Goal: Obtain resource: Obtain resource

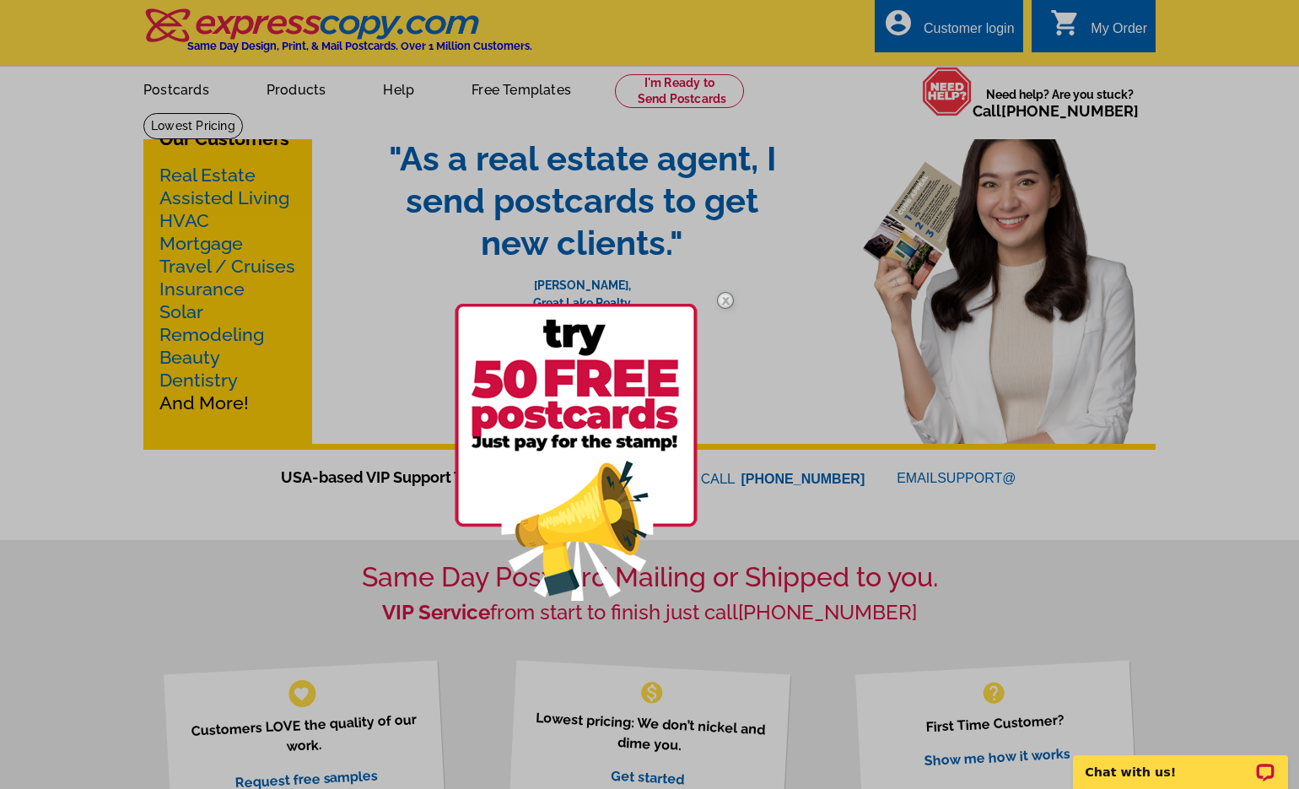
click at [741, 297] on img at bounding box center [725, 300] width 49 height 49
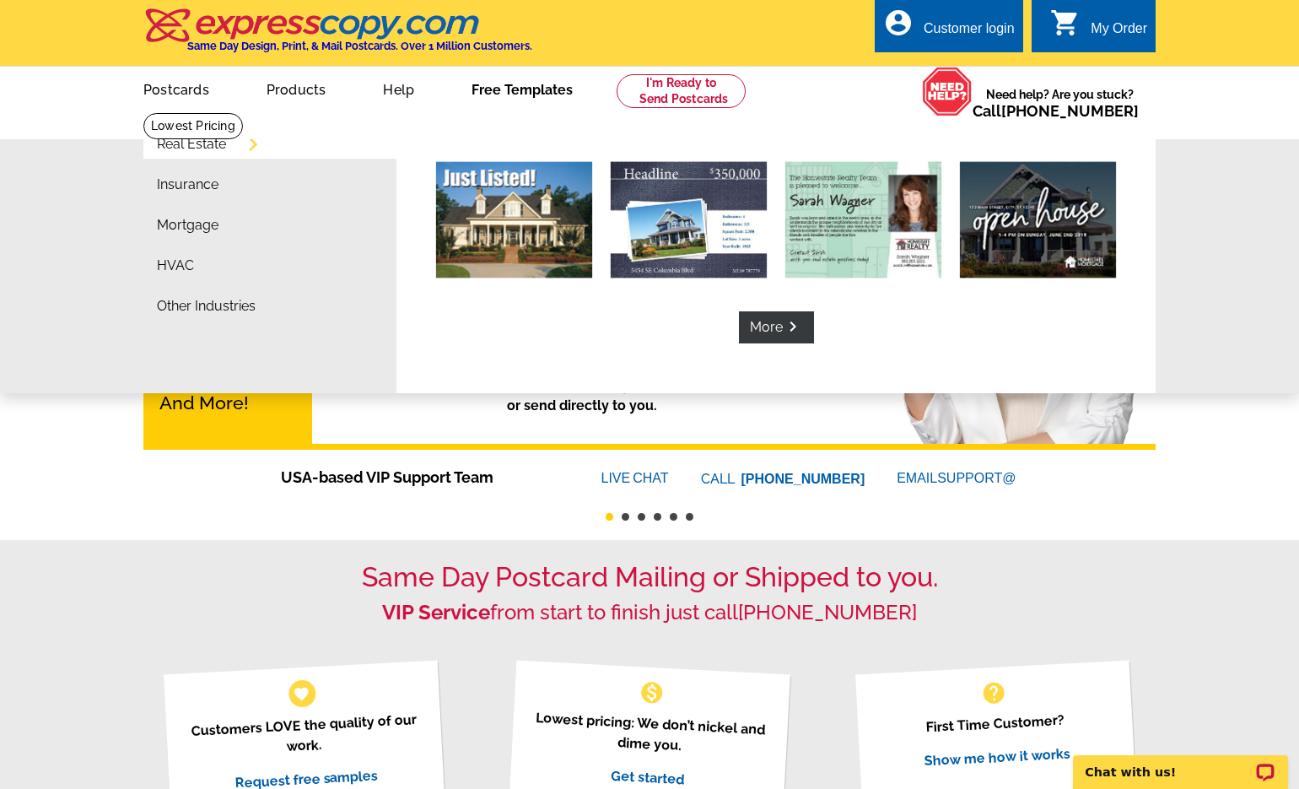
click at [544, 84] on link "Free Templates" at bounding box center [522, 88] width 155 height 40
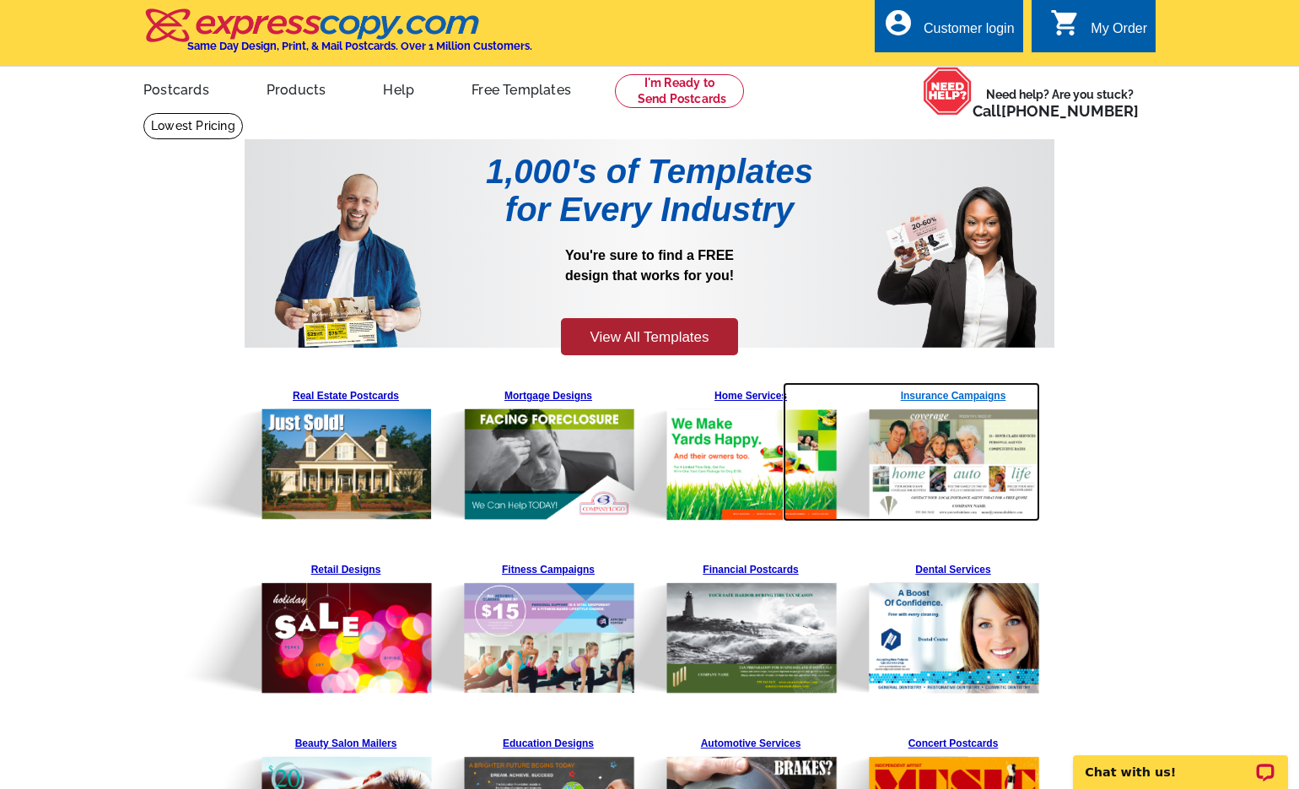
click at [922, 435] on img at bounding box center [911, 451] width 257 height 138
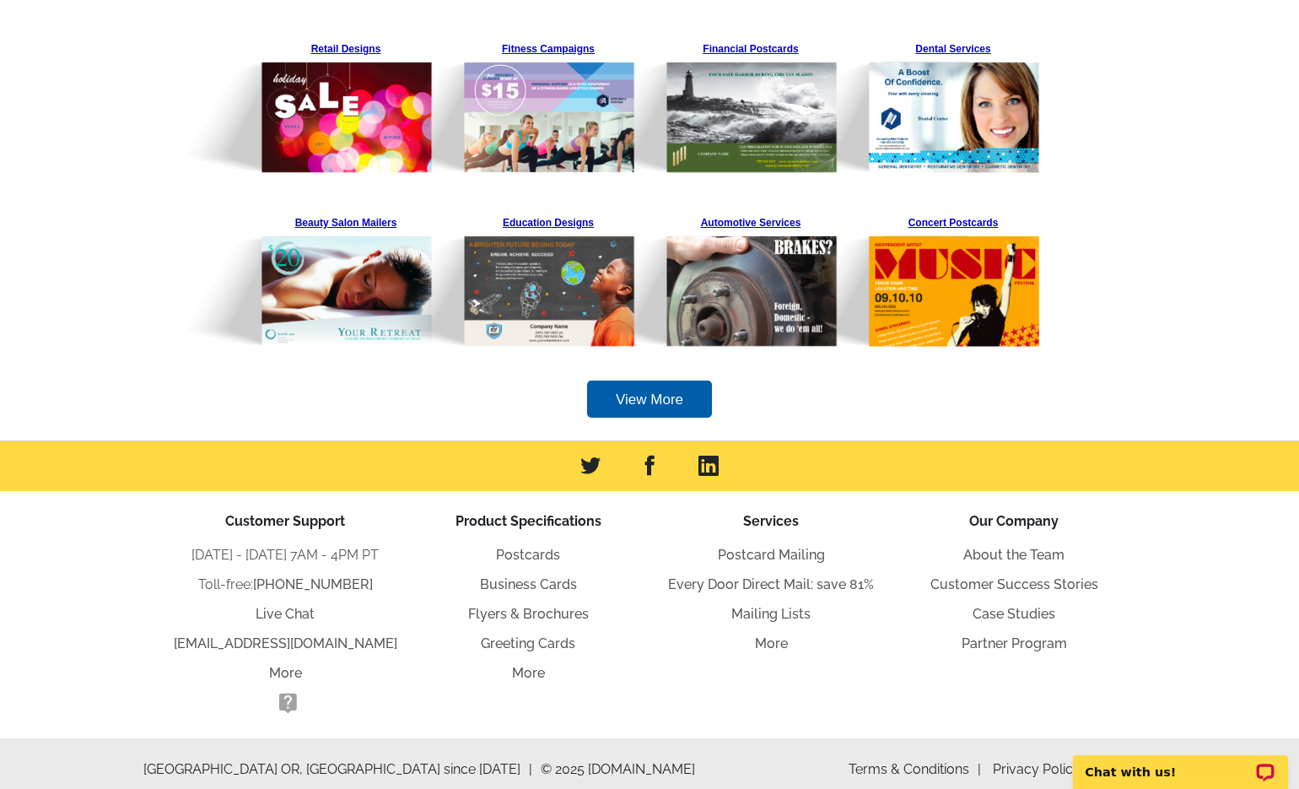
scroll to position [534, 0]
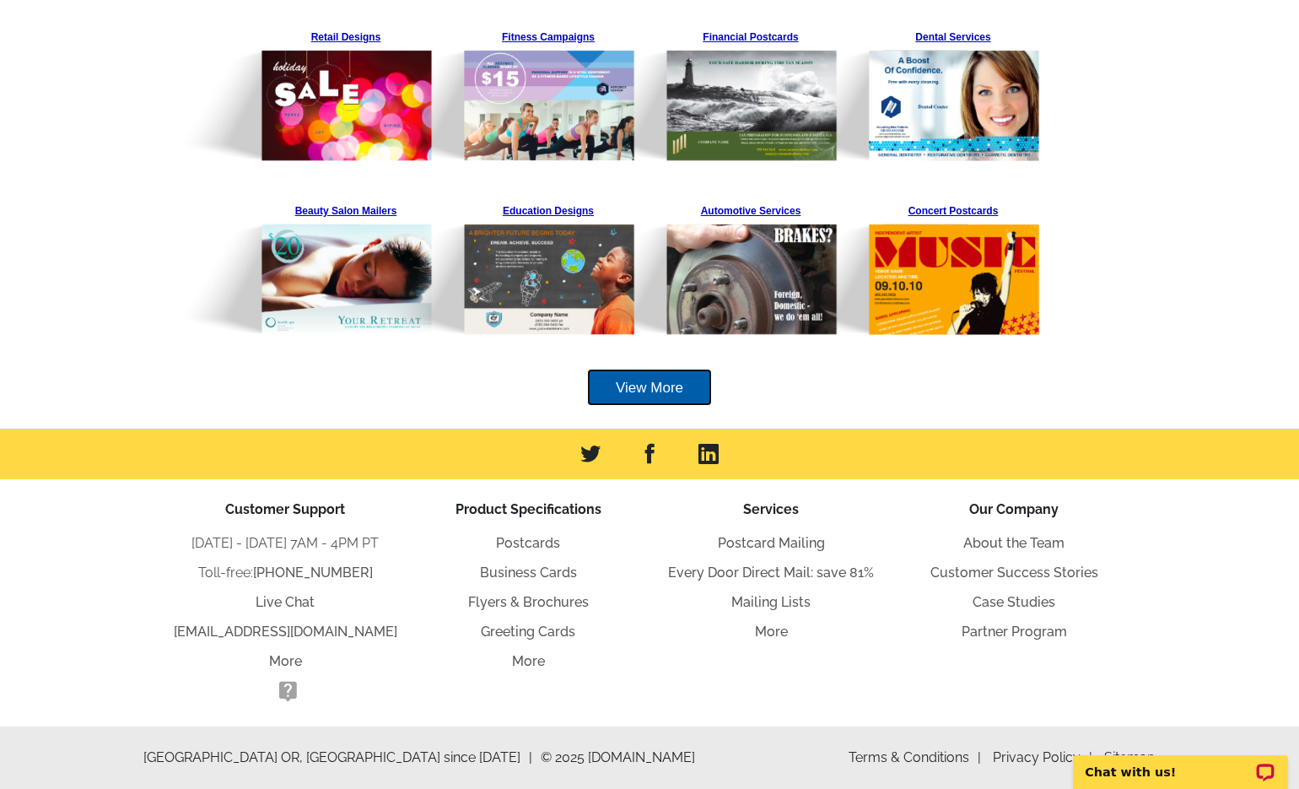
click at [645, 390] on link "View More" at bounding box center [649, 388] width 125 height 38
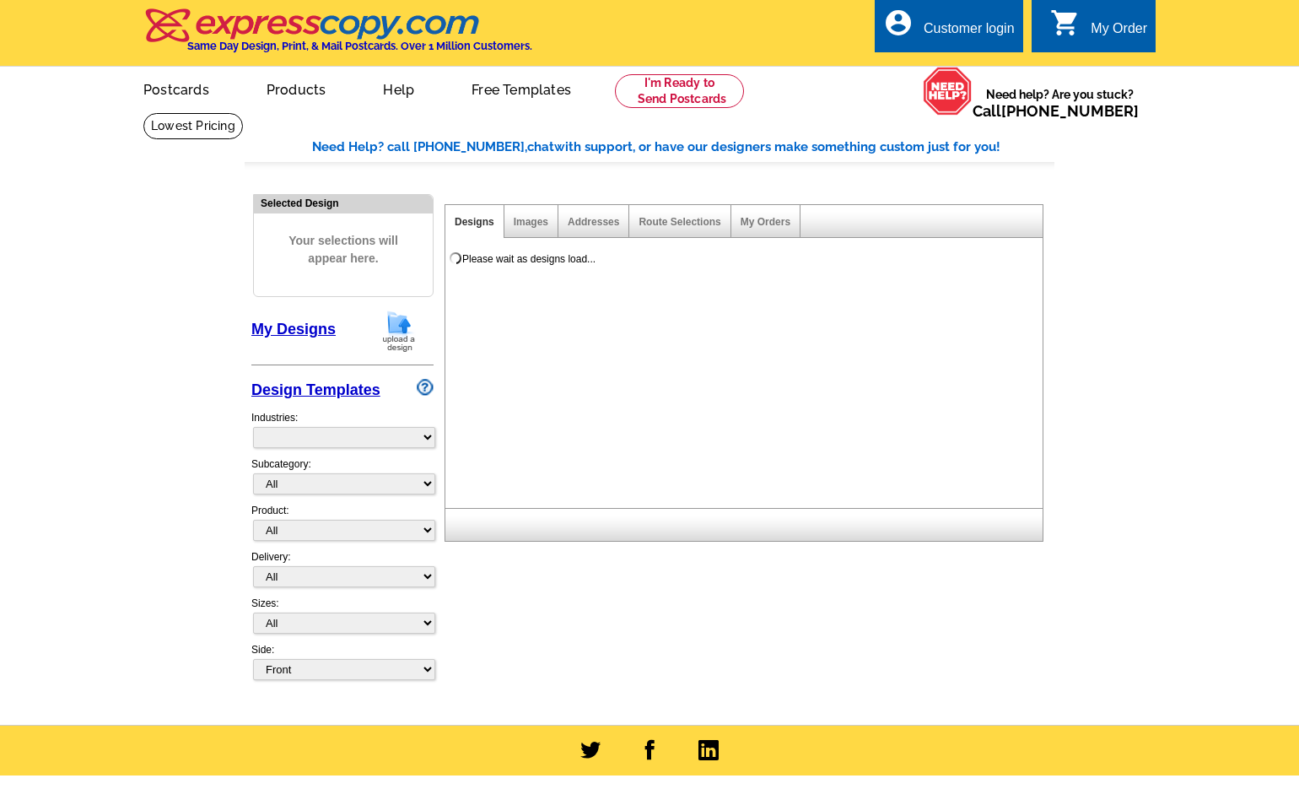
select select "768"
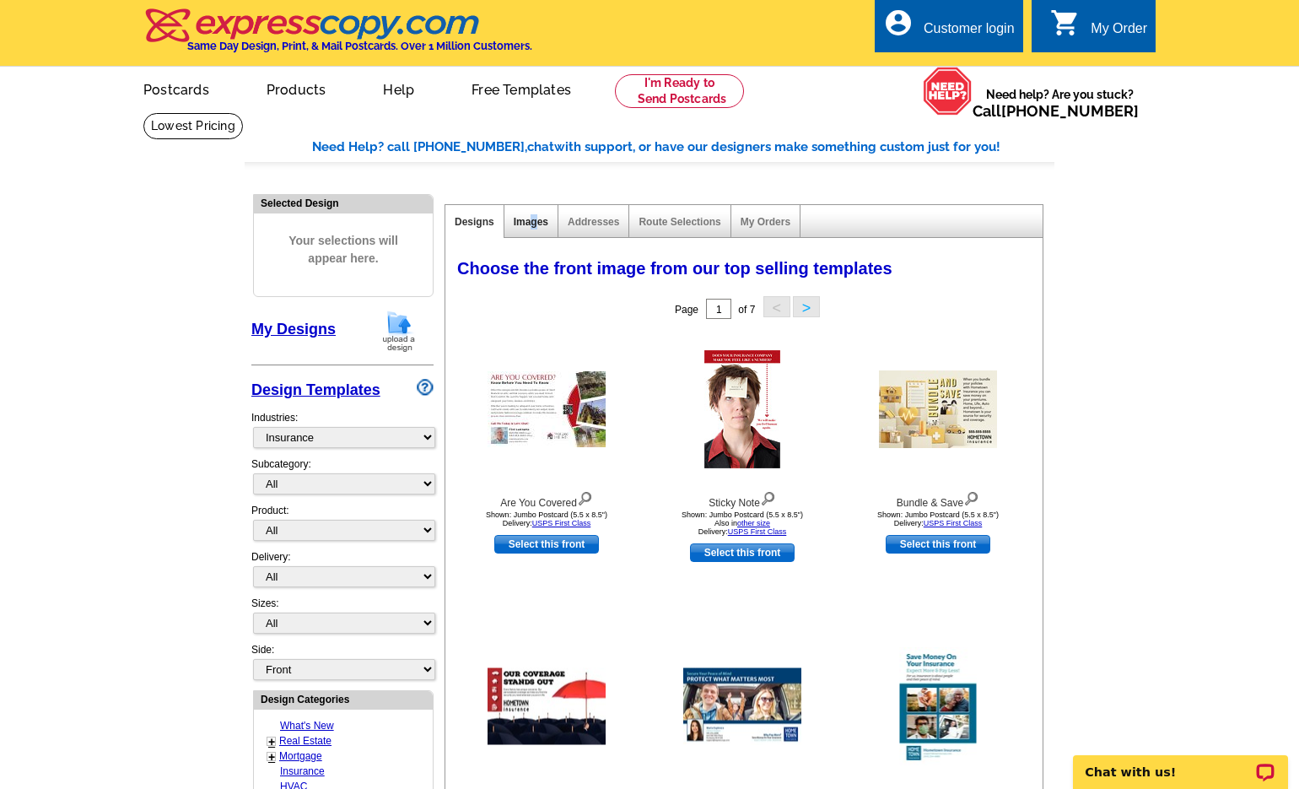
click at [534, 225] on link "Images" at bounding box center [531, 222] width 35 height 12
click at [1141, 236] on main "Need Help? call 800-260-5887, chat with support, or have our designers make som…" at bounding box center [649, 739] width 1299 height 1254
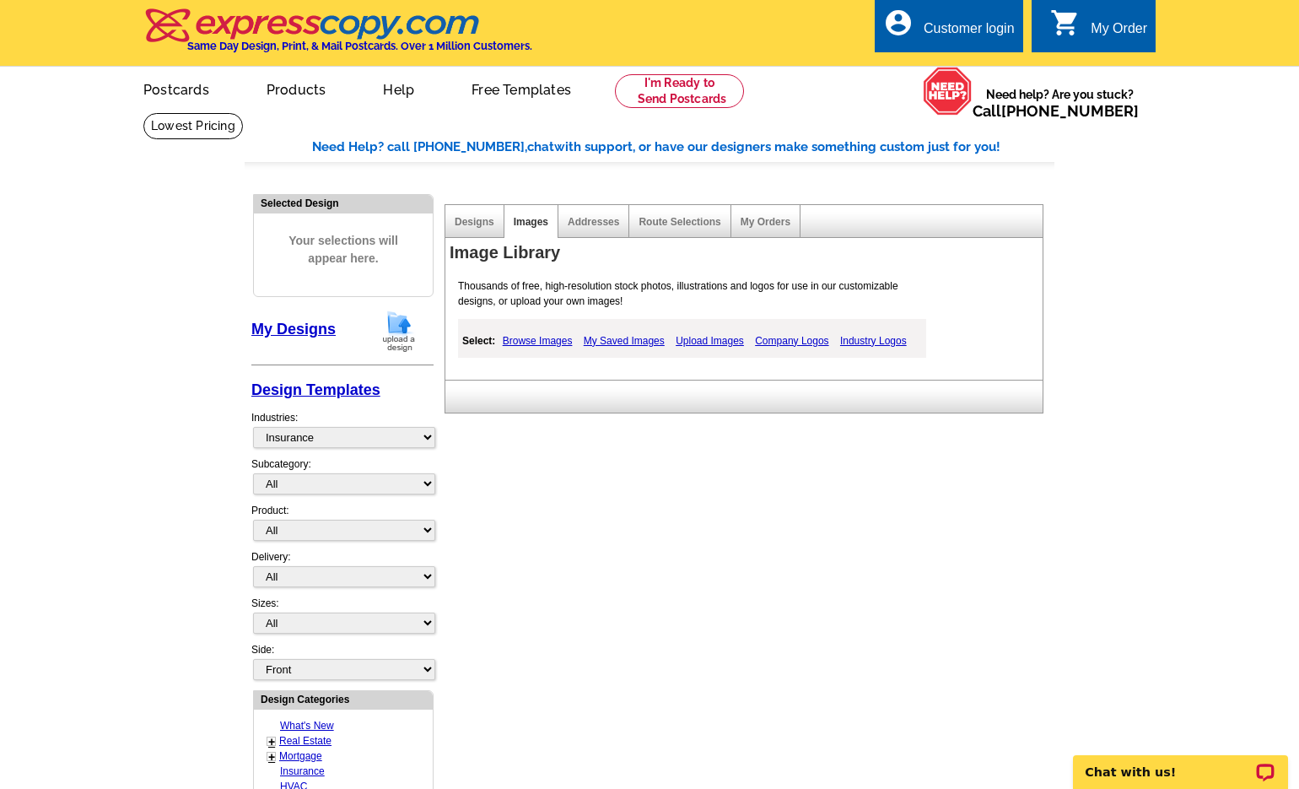
click at [794, 342] on link "Company Logos" at bounding box center [792, 341] width 82 height 20
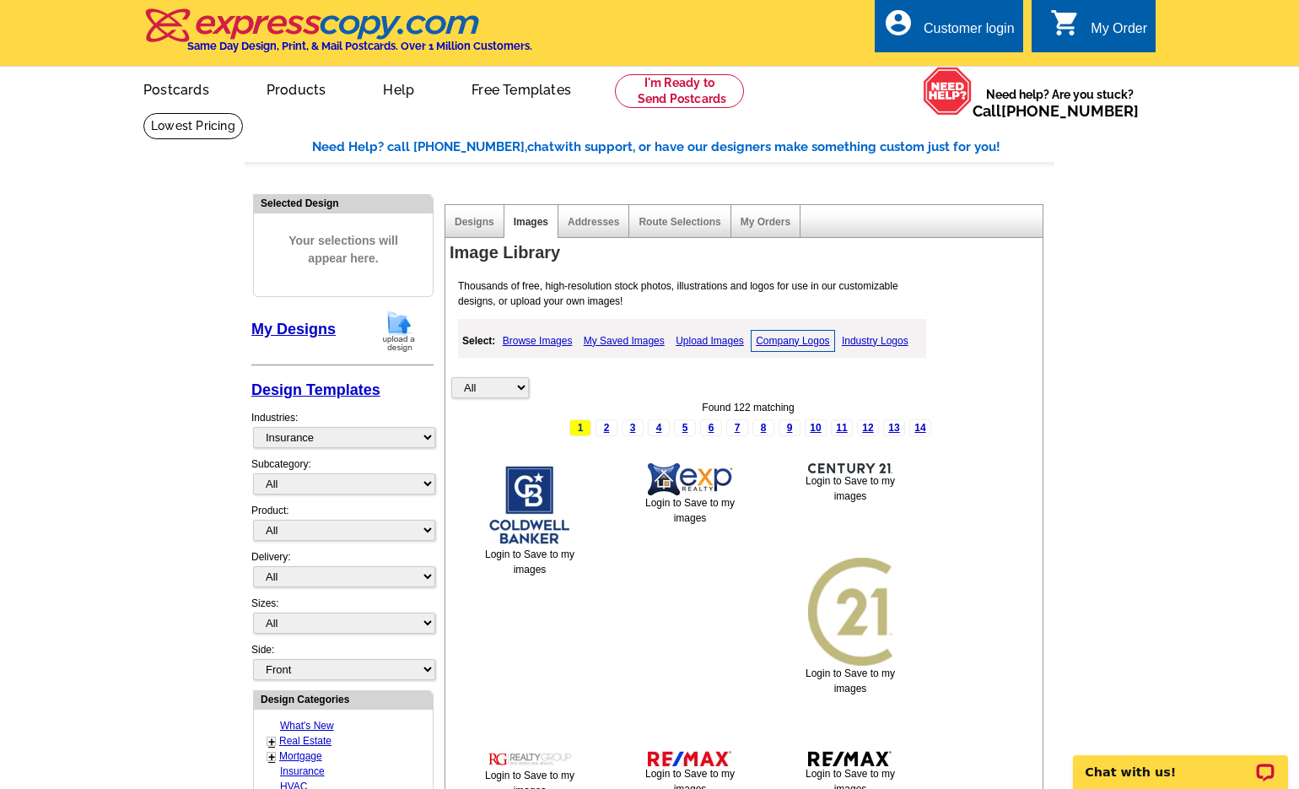
click at [902, 337] on link "Industry Logos" at bounding box center [875, 341] width 75 height 20
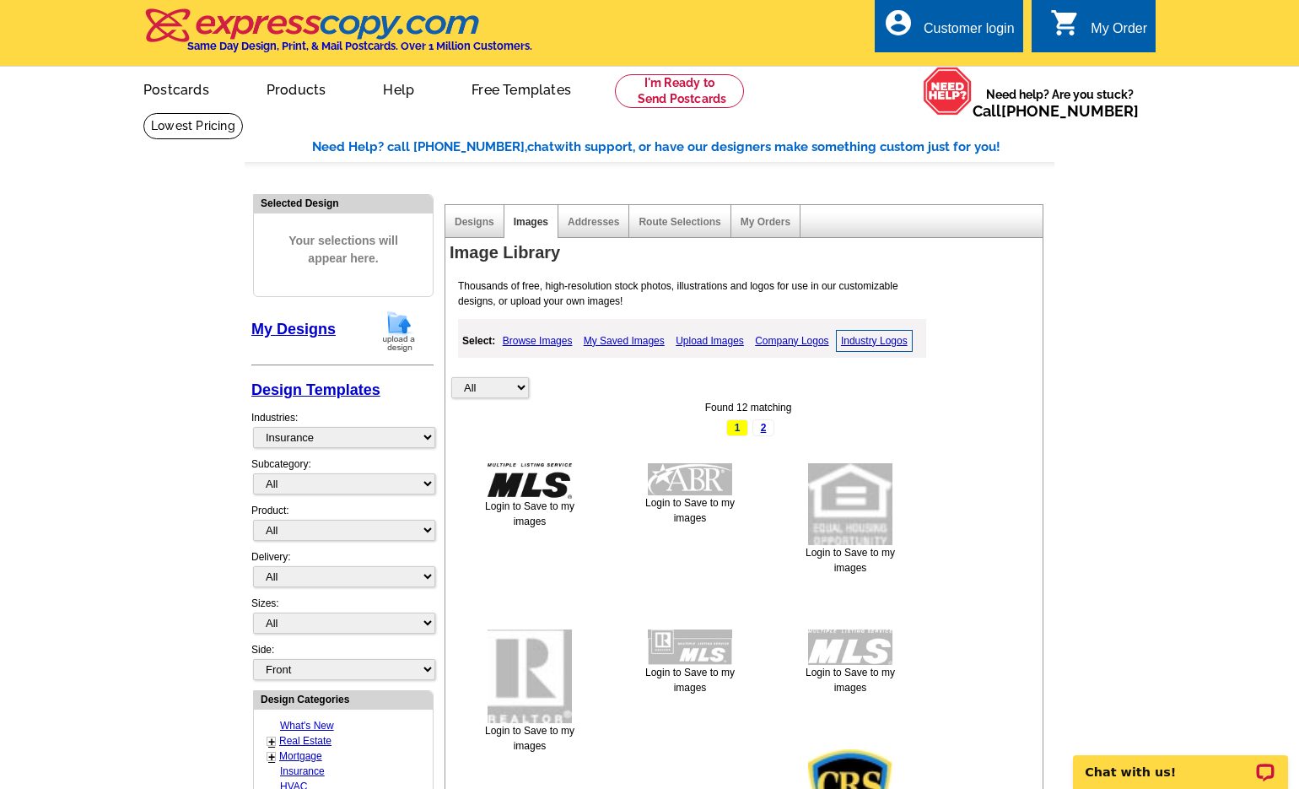
click at [811, 346] on link "Company Logos" at bounding box center [792, 341] width 82 height 20
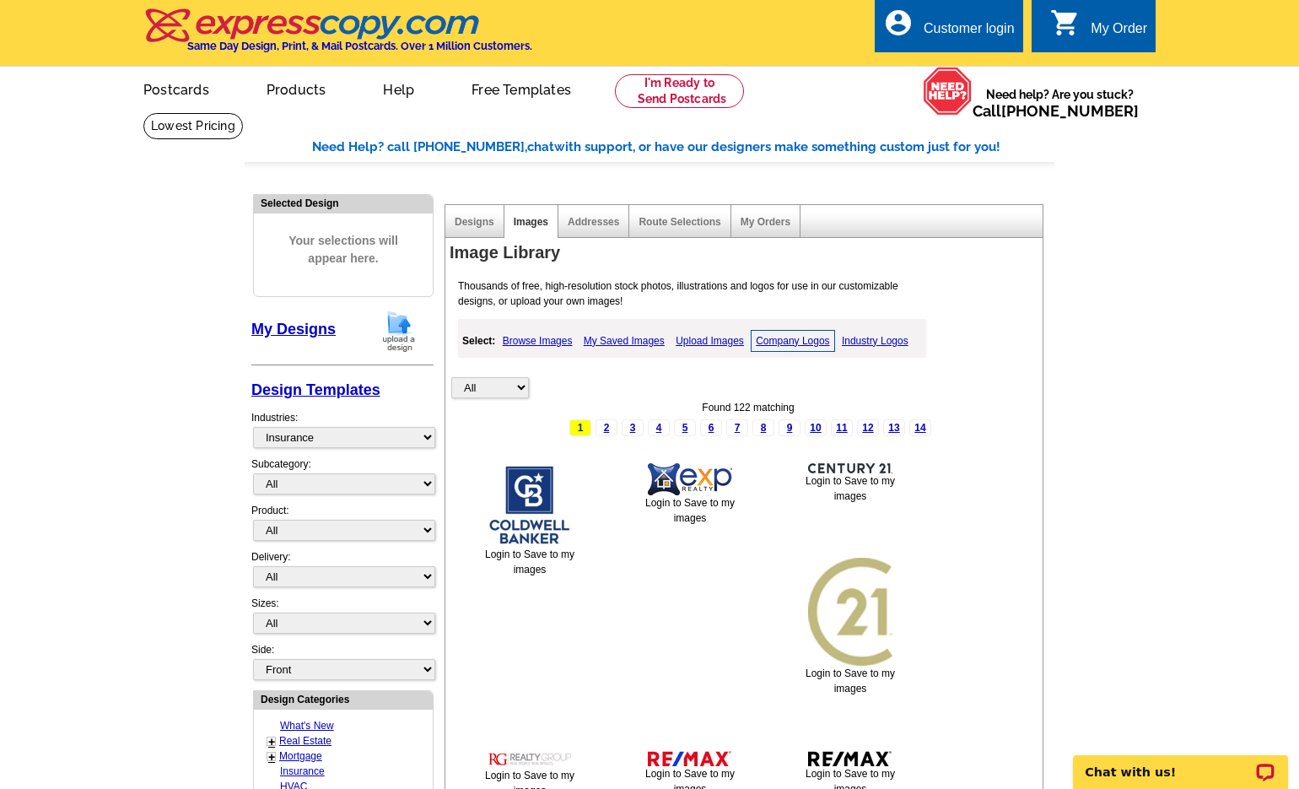
click at [1048, 333] on div "Image Library Thousands of free, high-resolution stock photos, illustrations an…" at bounding box center [748, 656] width 606 height 832
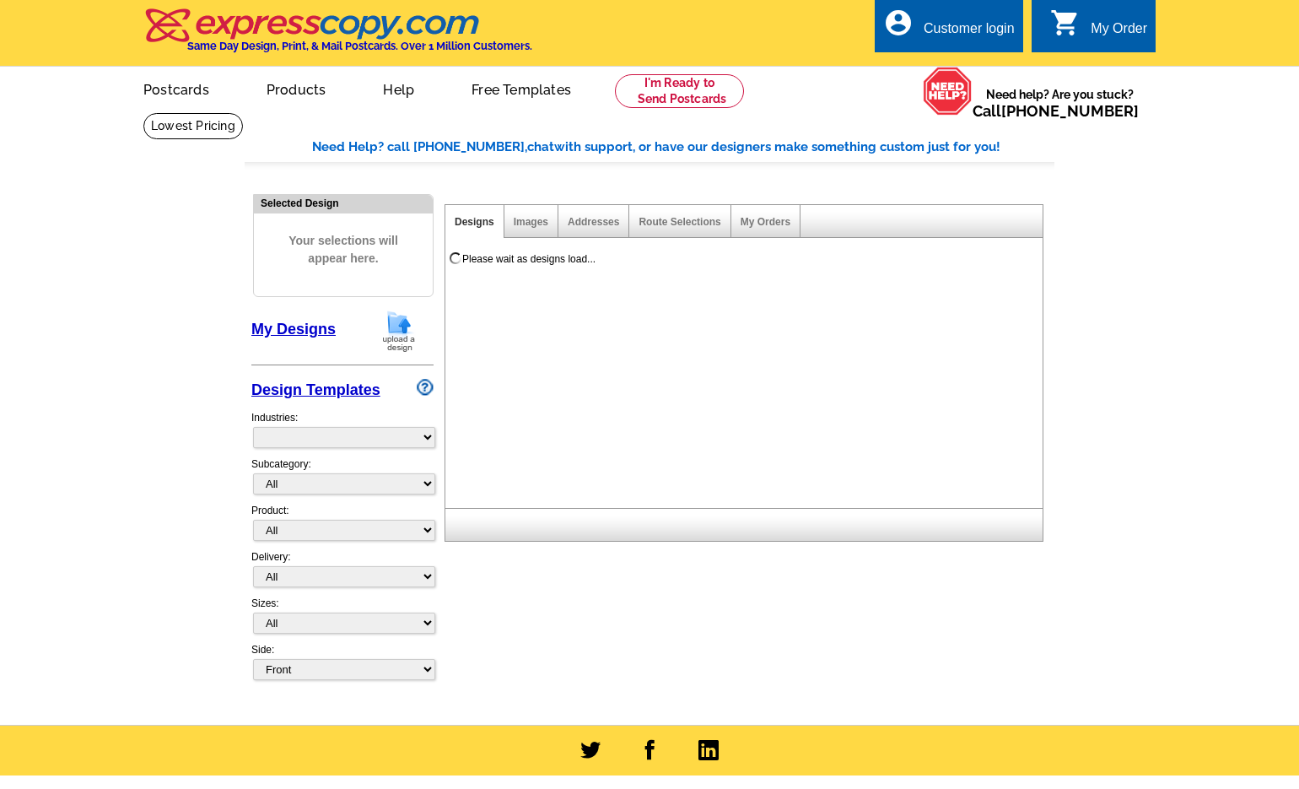
select select "785"
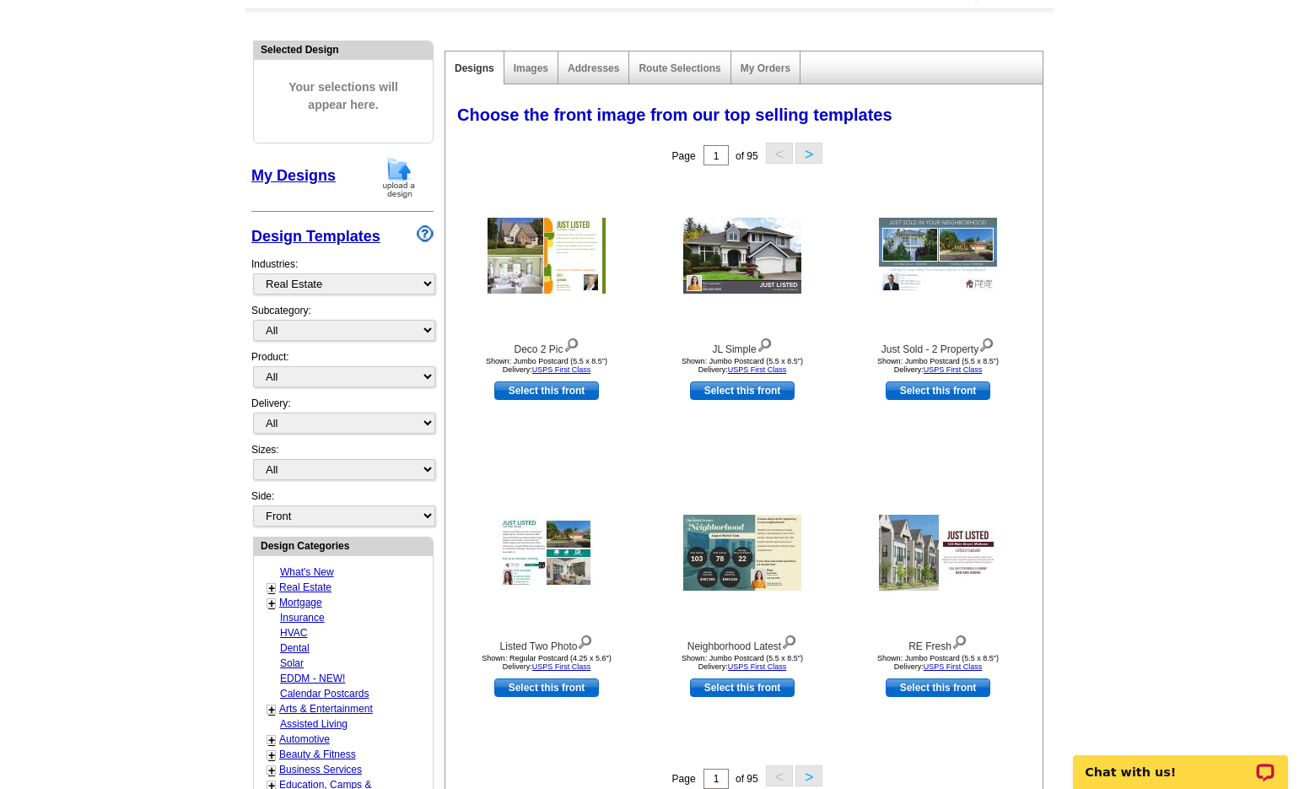
scroll to position [98, 0]
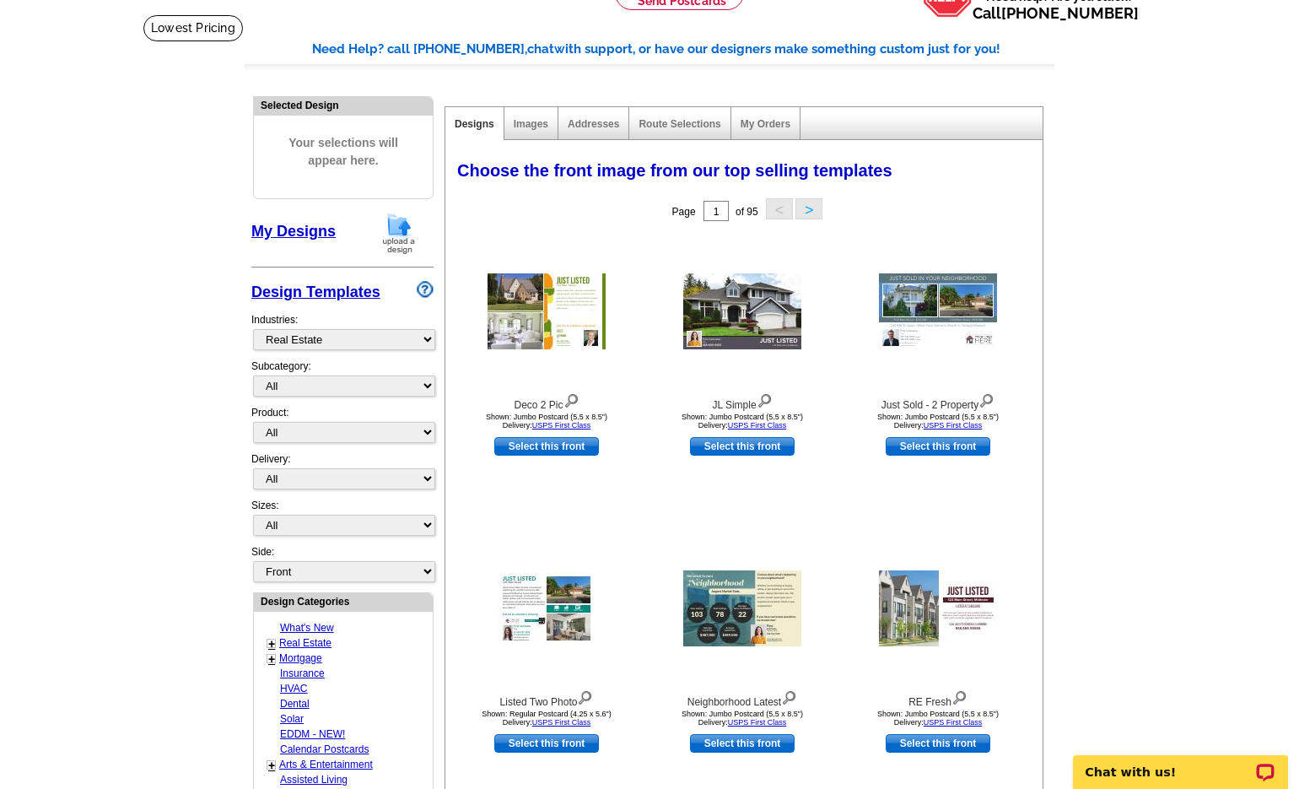
drag, startPoint x: 1154, startPoint y: 362, endPoint x: 1135, endPoint y: 342, distance: 27.4
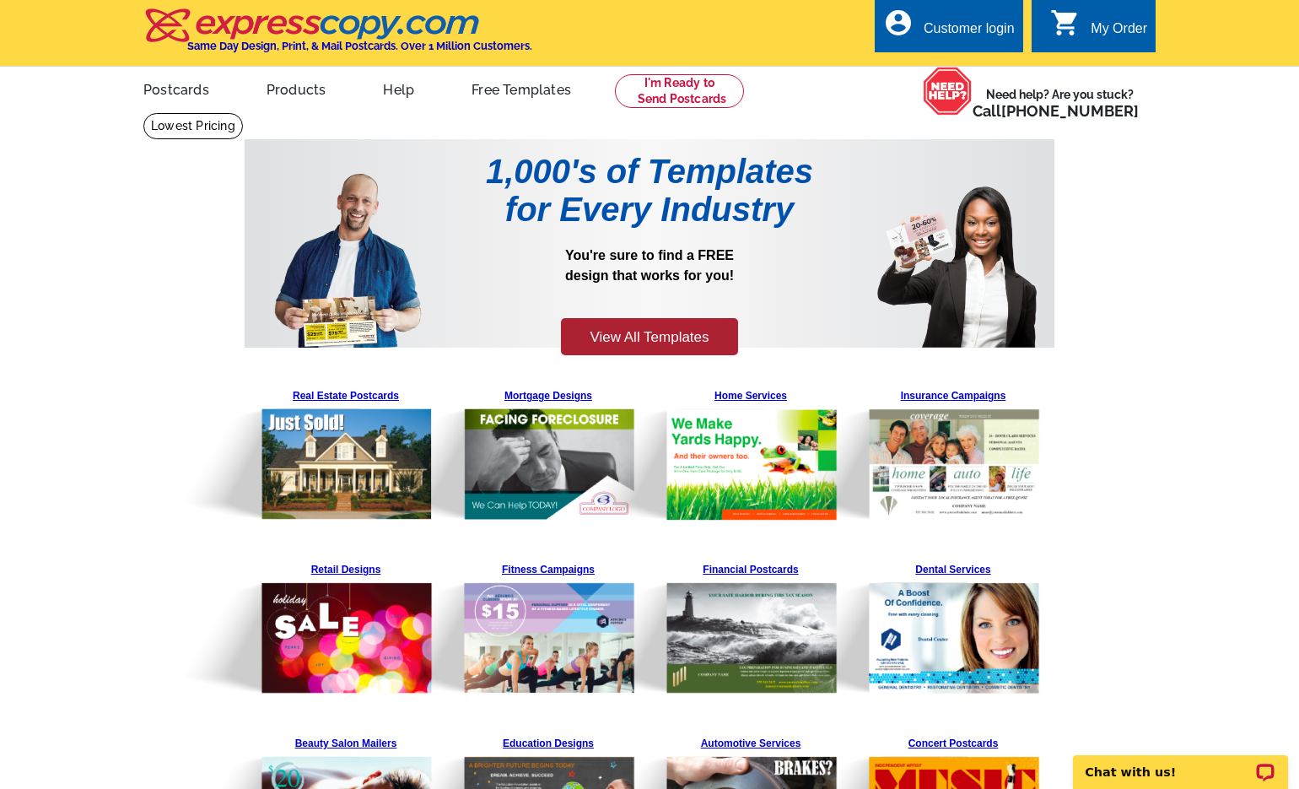
click at [1122, 338] on main "1,000's of Templates for Every Industry You're sure to find a FREE design that …" at bounding box center [649, 536] width 1299 height 849
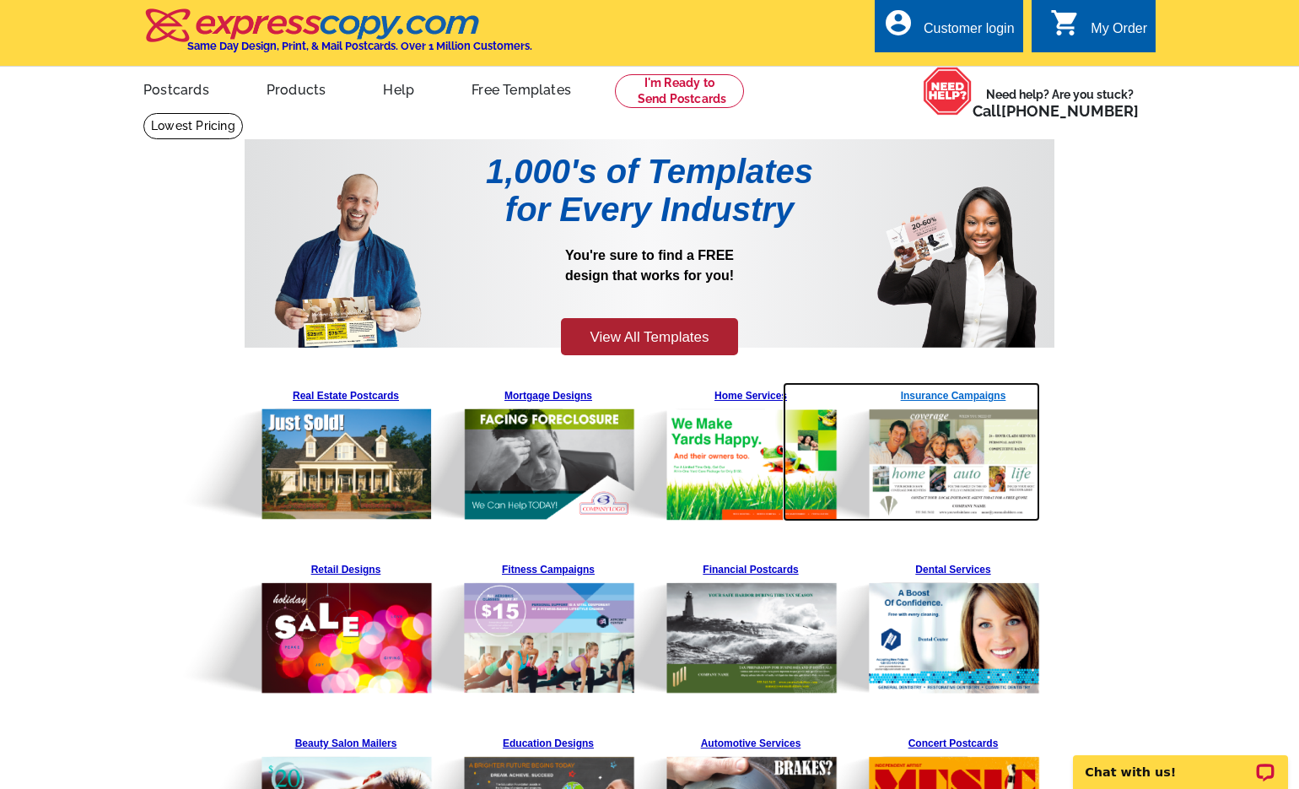
click at [978, 395] on img at bounding box center [911, 451] width 257 height 138
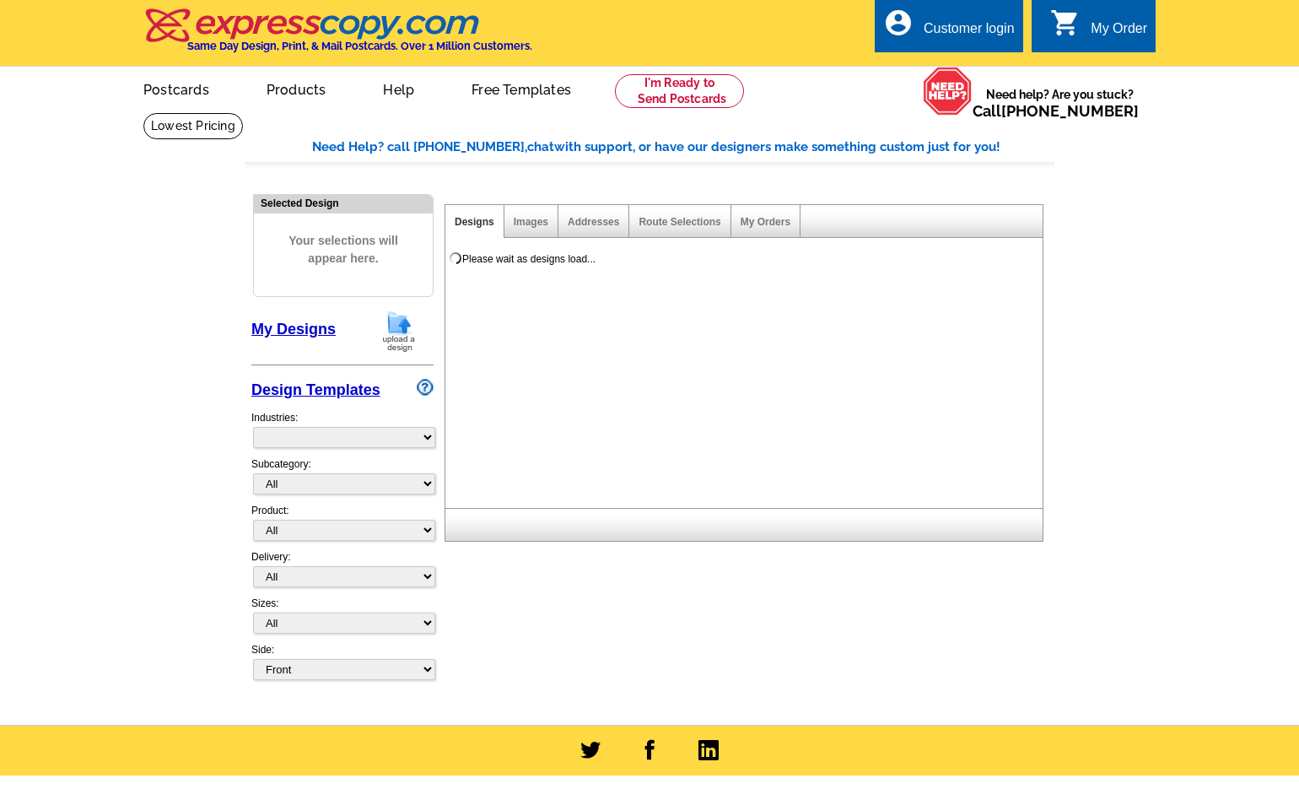
select select "768"
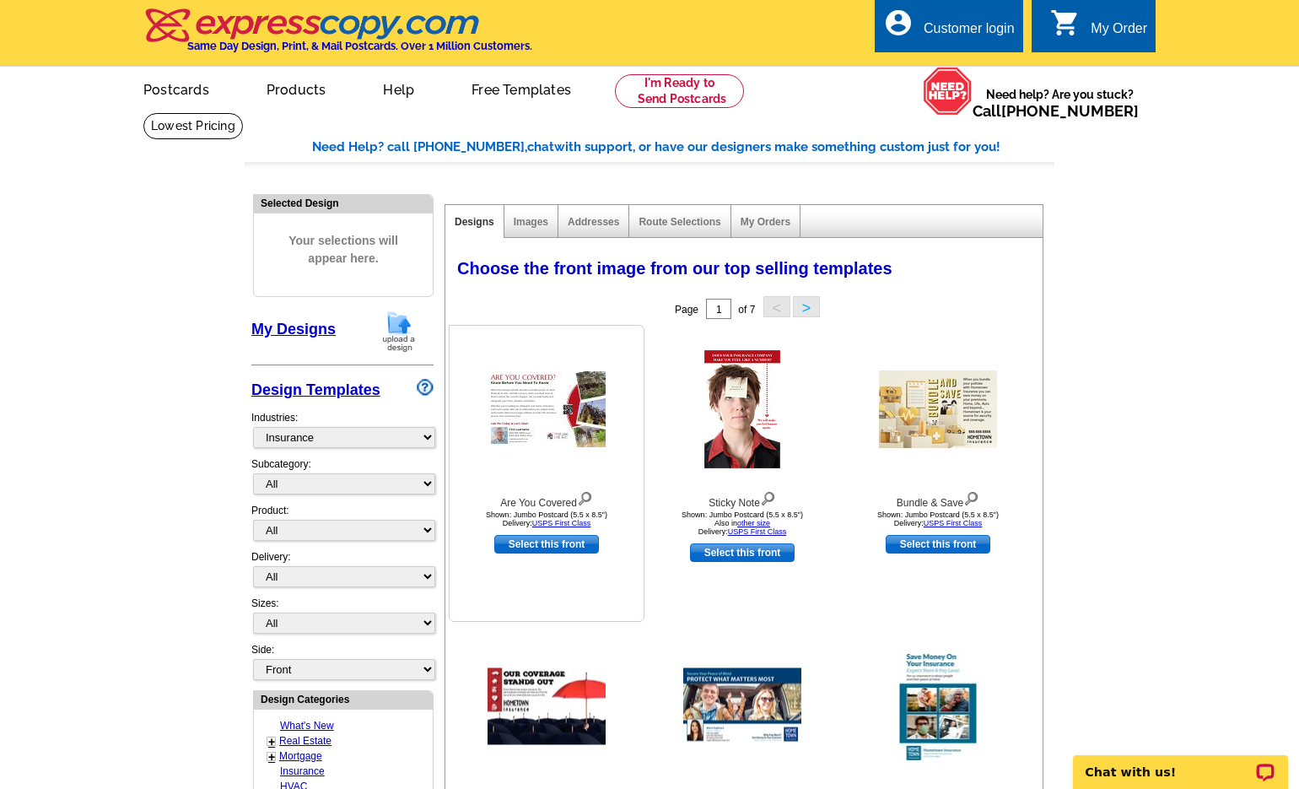
click at [560, 416] on img at bounding box center [547, 409] width 118 height 76
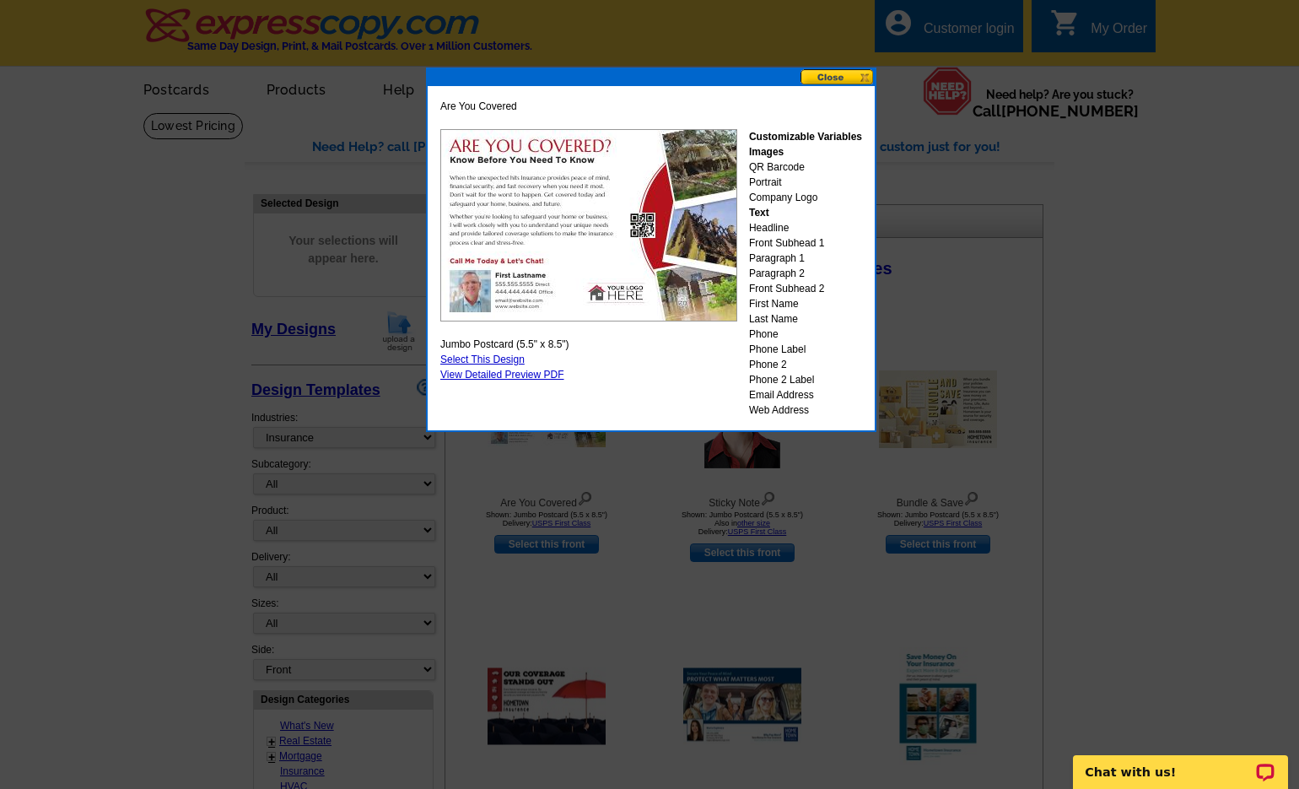
click at [837, 80] on button at bounding box center [837, 77] width 74 height 16
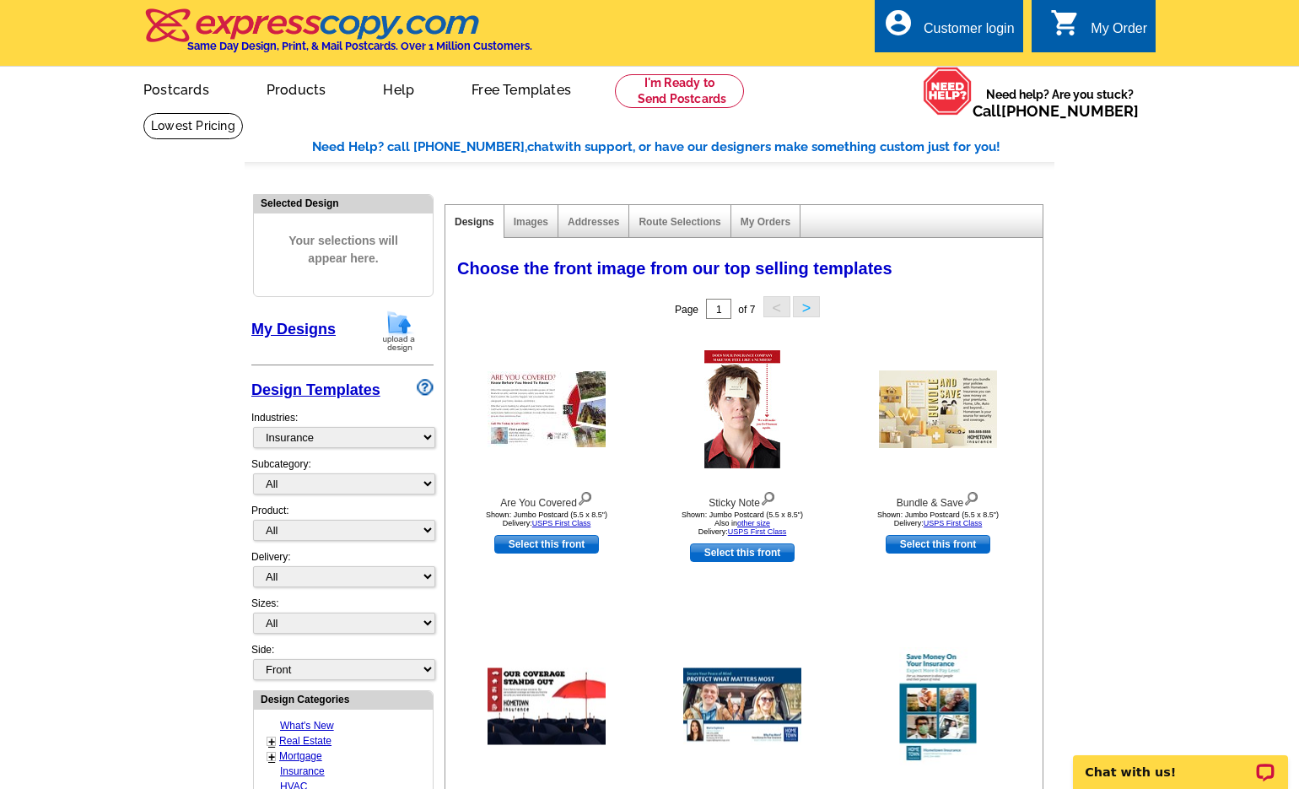
click at [1170, 359] on main "Need Help? call [PHONE_NUMBER], chat with support, or have our designers make s…" at bounding box center [649, 739] width 1299 height 1254
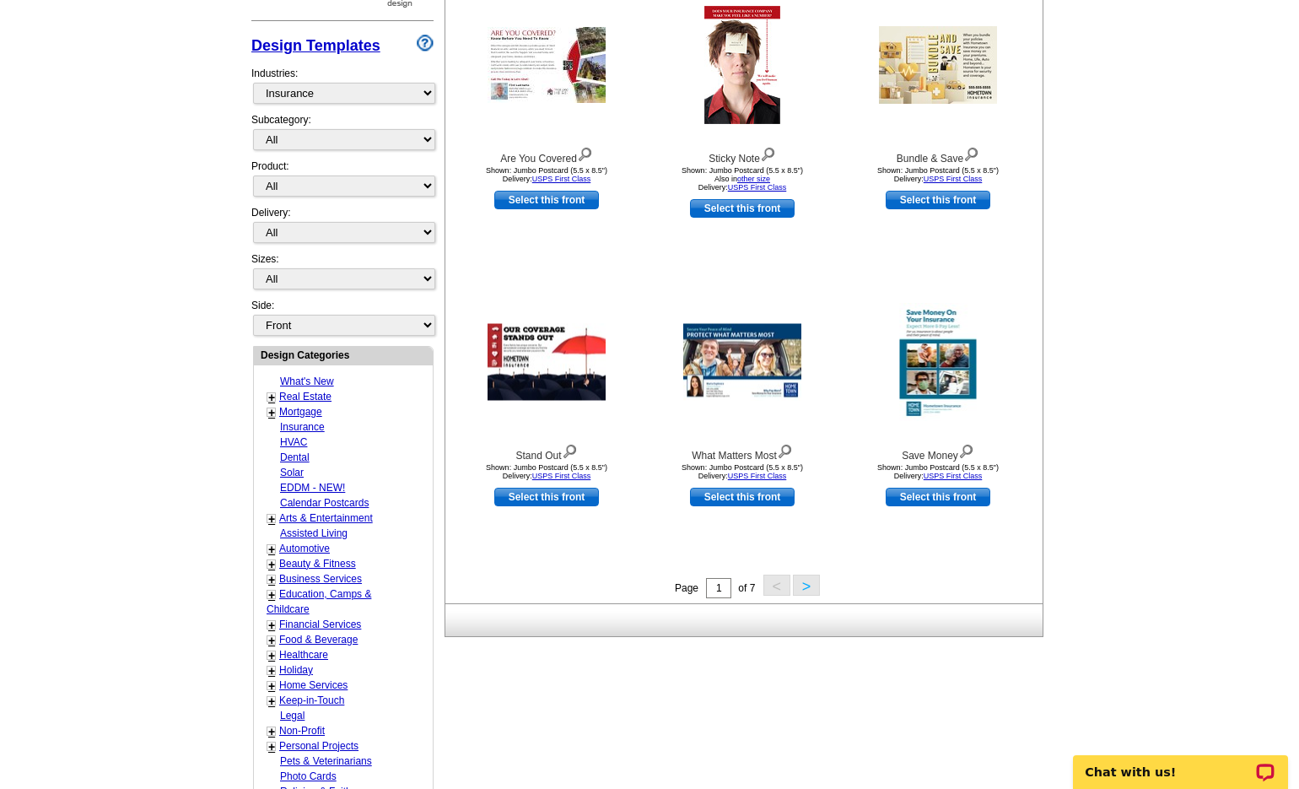
scroll to position [84, 0]
